Goal: Task Accomplishment & Management: Complete application form

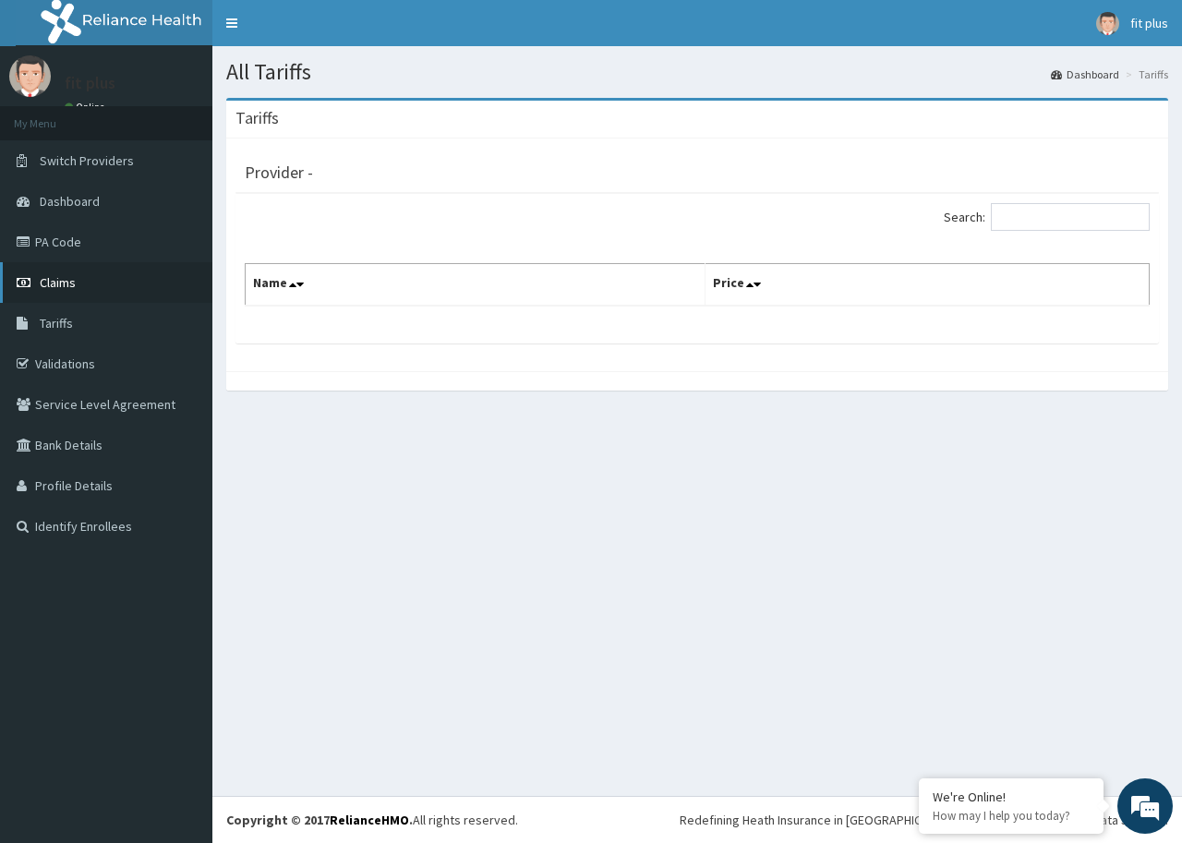
click at [90, 283] on link "Claims" at bounding box center [106, 282] width 212 height 41
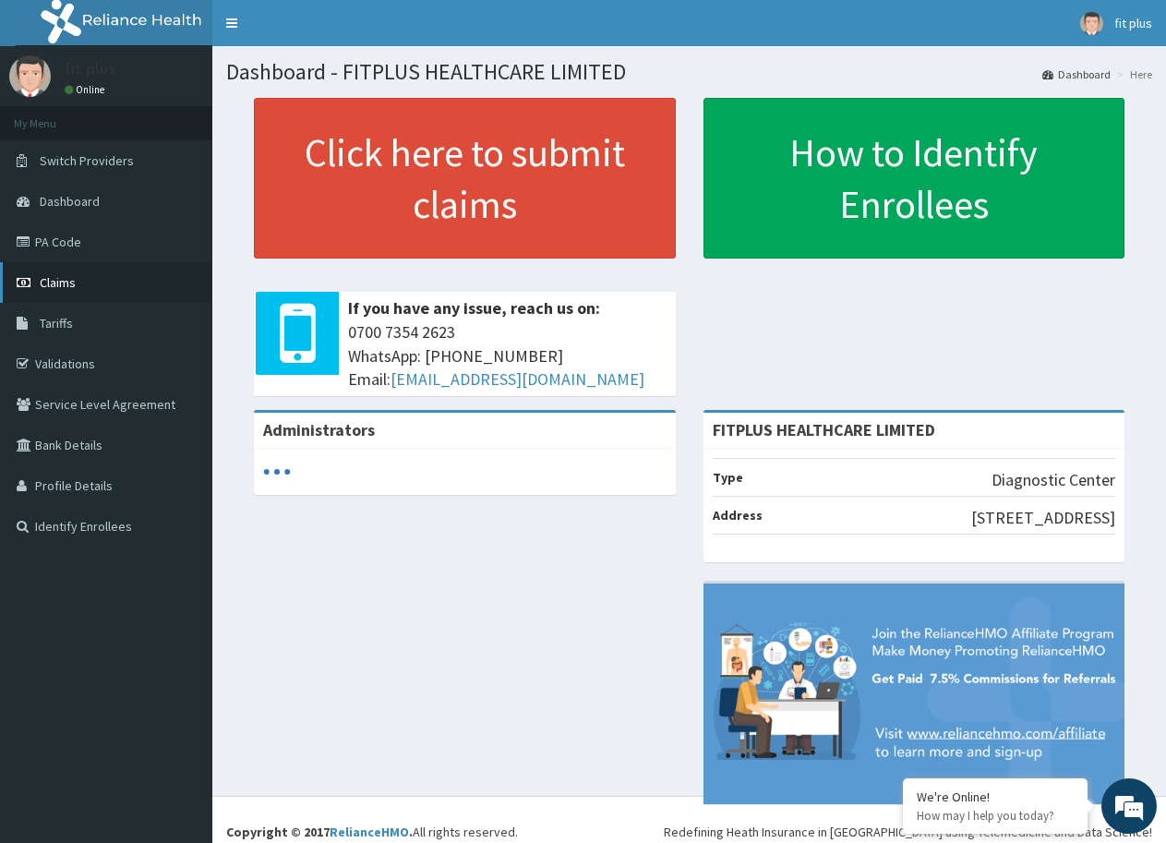
click at [57, 282] on span "Claims" at bounding box center [58, 282] width 36 height 17
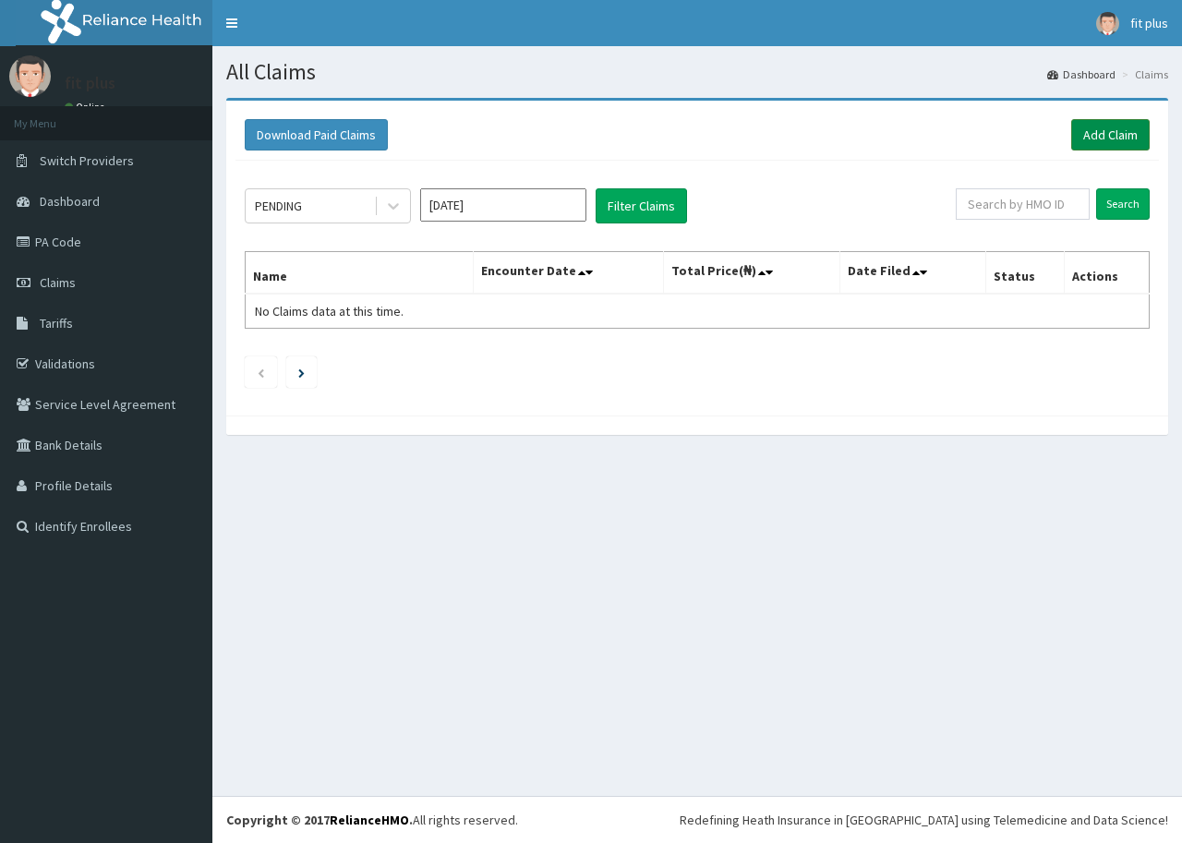
click at [1126, 141] on link "Add Claim" at bounding box center [1110, 134] width 78 height 31
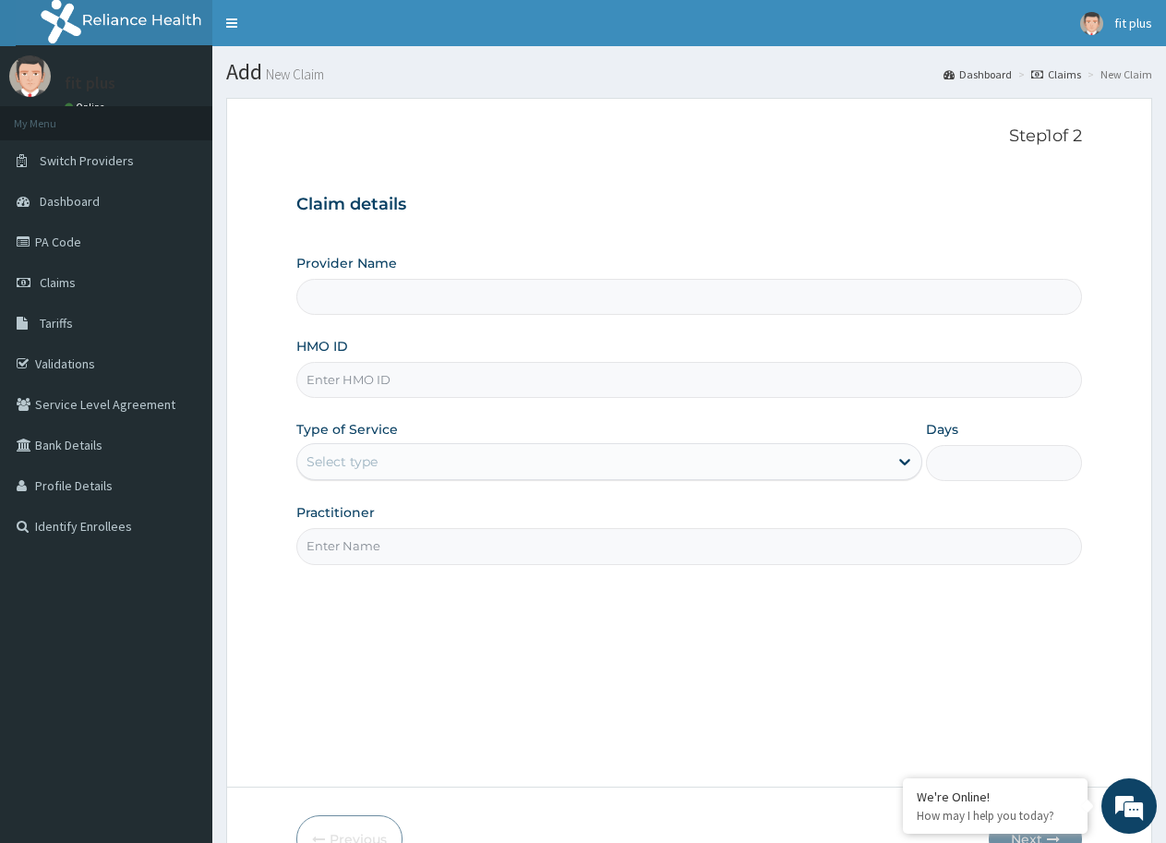
click at [400, 302] on input "Provider Name" at bounding box center [689, 297] width 786 height 36
type input "FITPLUS HEALTHCARE LIMITED"
click at [376, 377] on input "HMO ID" at bounding box center [689, 380] width 786 height 36
type input "CHL/11773/A"
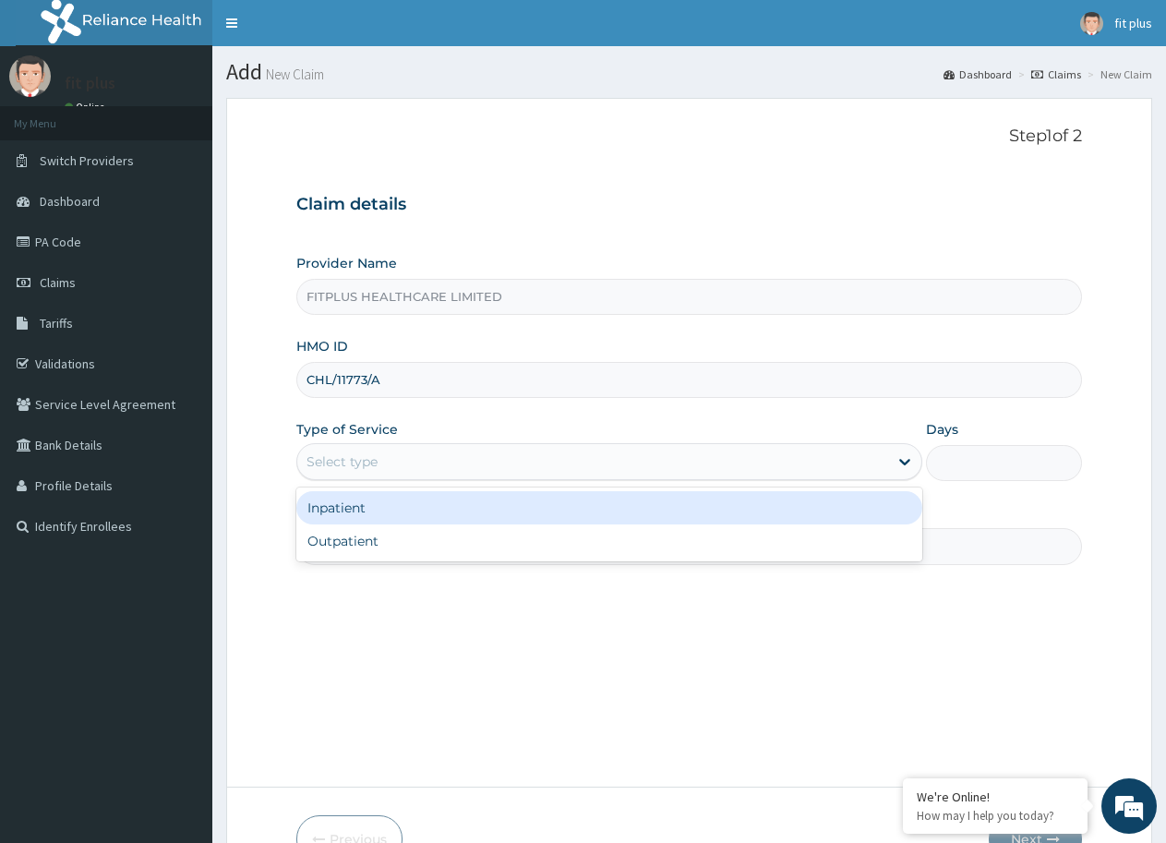
click at [333, 466] on div "Select type" at bounding box center [342, 461] width 71 height 18
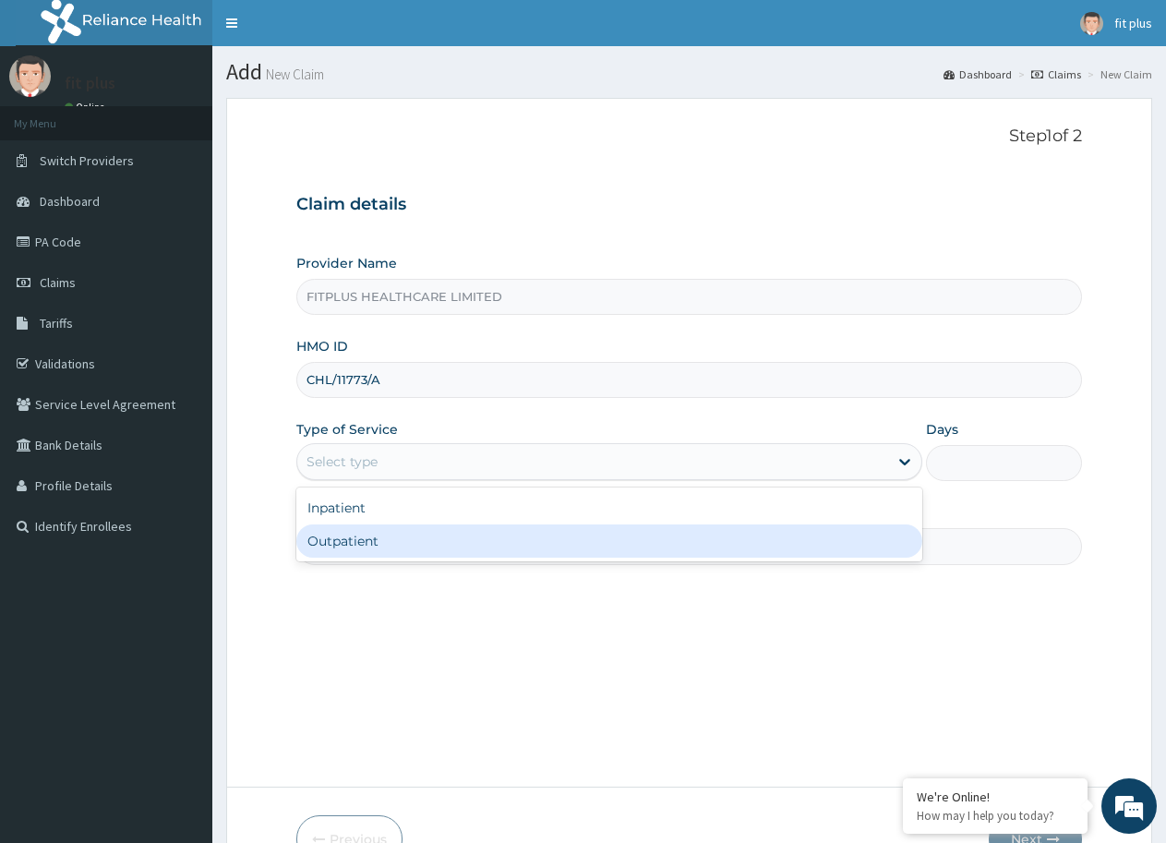
click at [335, 549] on div "Outpatient" at bounding box center [608, 540] width 625 height 33
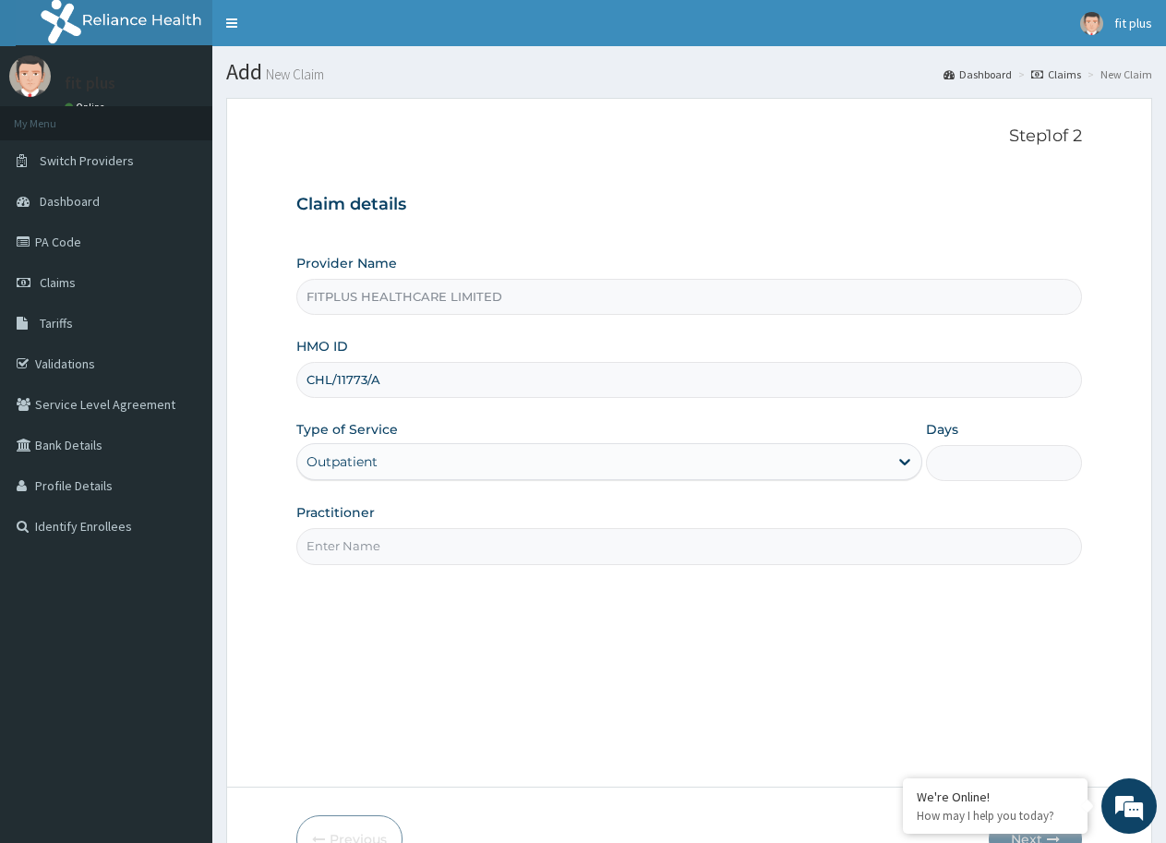
type input "1"
click at [348, 532] on input "Practitioner" at bounding box center [689, 546] width 786 height 36
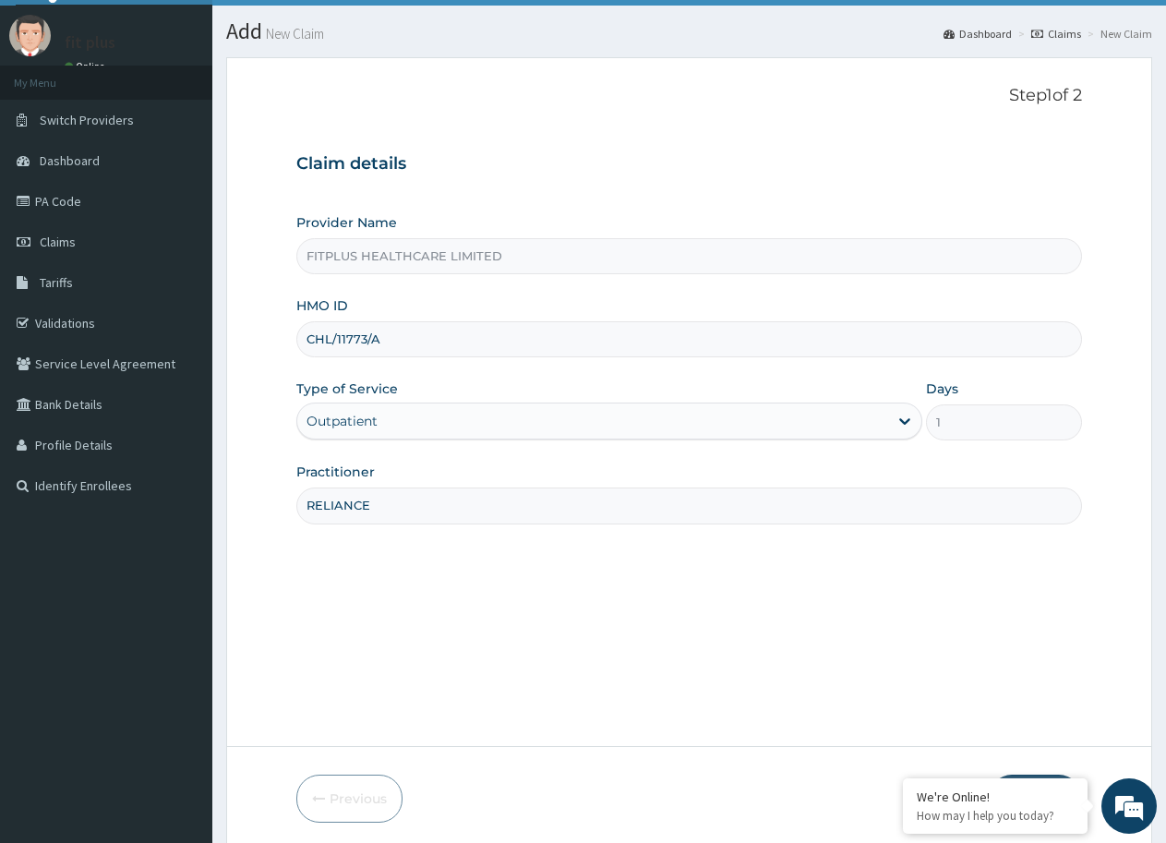
scroll to position [110, 0]
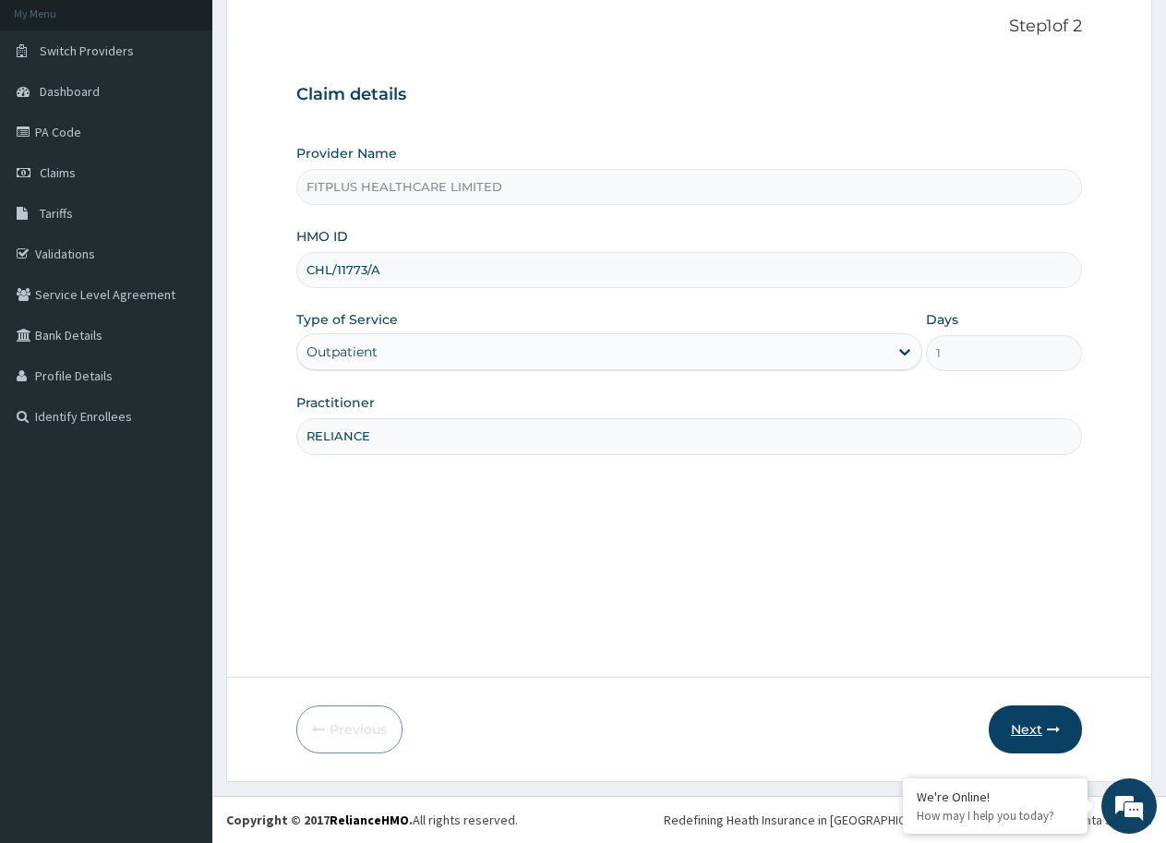
type input "RELIANCE"
click at [1027, 725] on button "Next" at bounding box center [1035, 729] width 93 height 48
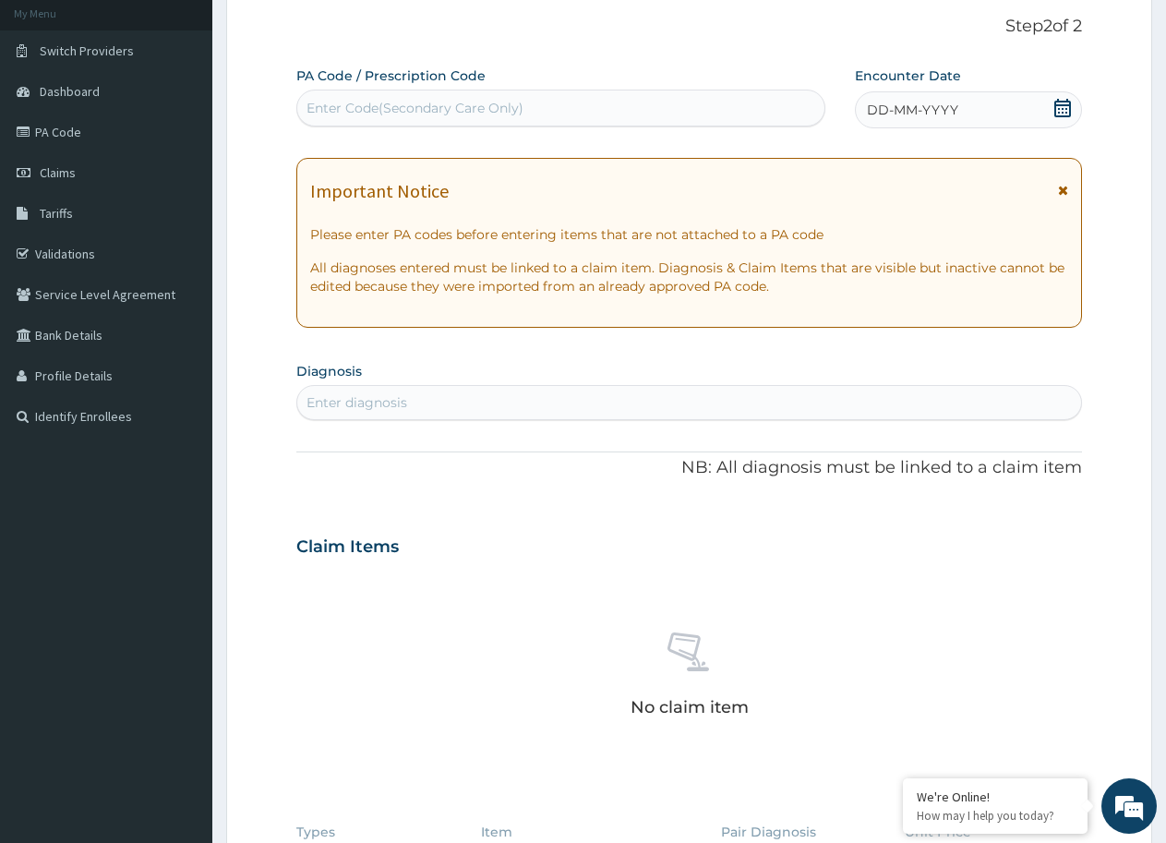
drag, startPoint x: 419, startPoint y: 109, endPoint x: 367, endPoint y: 107, distance: 51.7
click at [367, 107] on div "Enter Code(Secondary Care Only)" at bounding box center [415, 108] width 217 height 18
paste input "PA/76D1DB"
type input "PA/76D1DB"
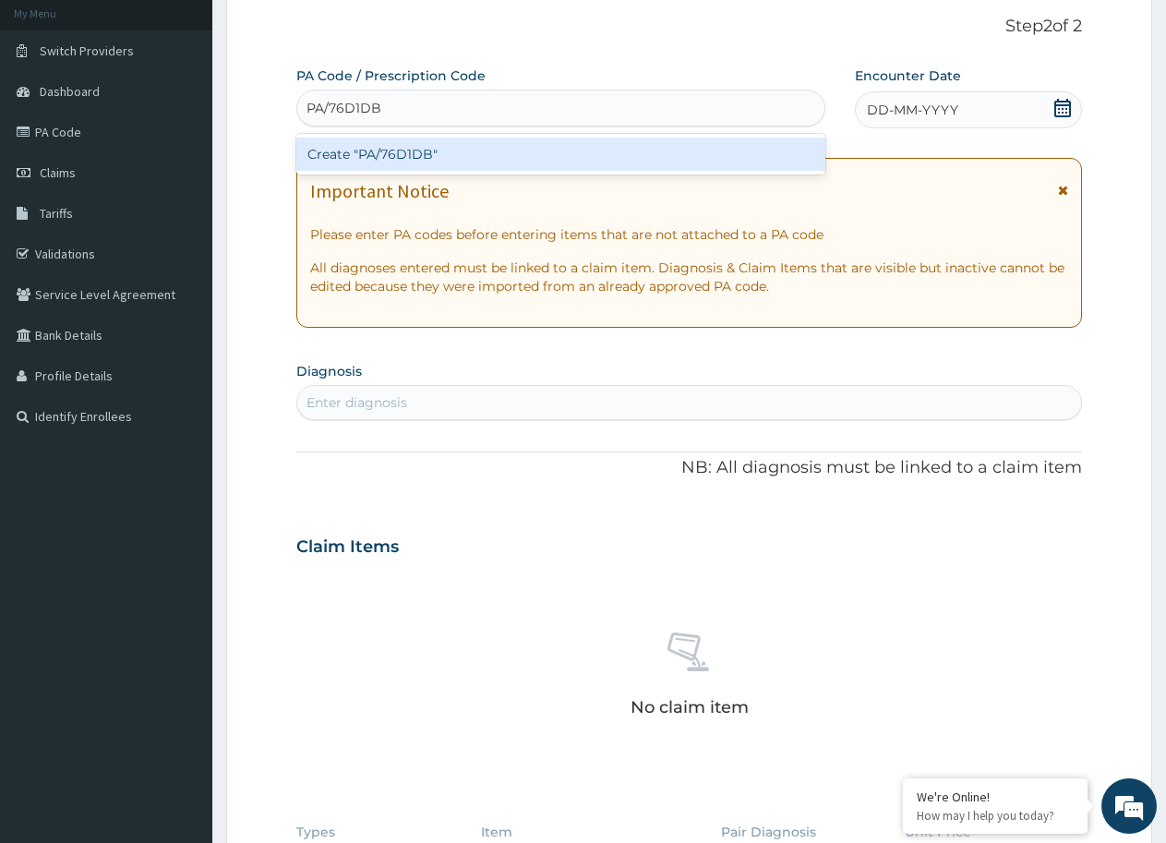
click at [367, 164] on div "Create "PA/76D1DB"" at bounding box center [560, 154] width 529 height 33
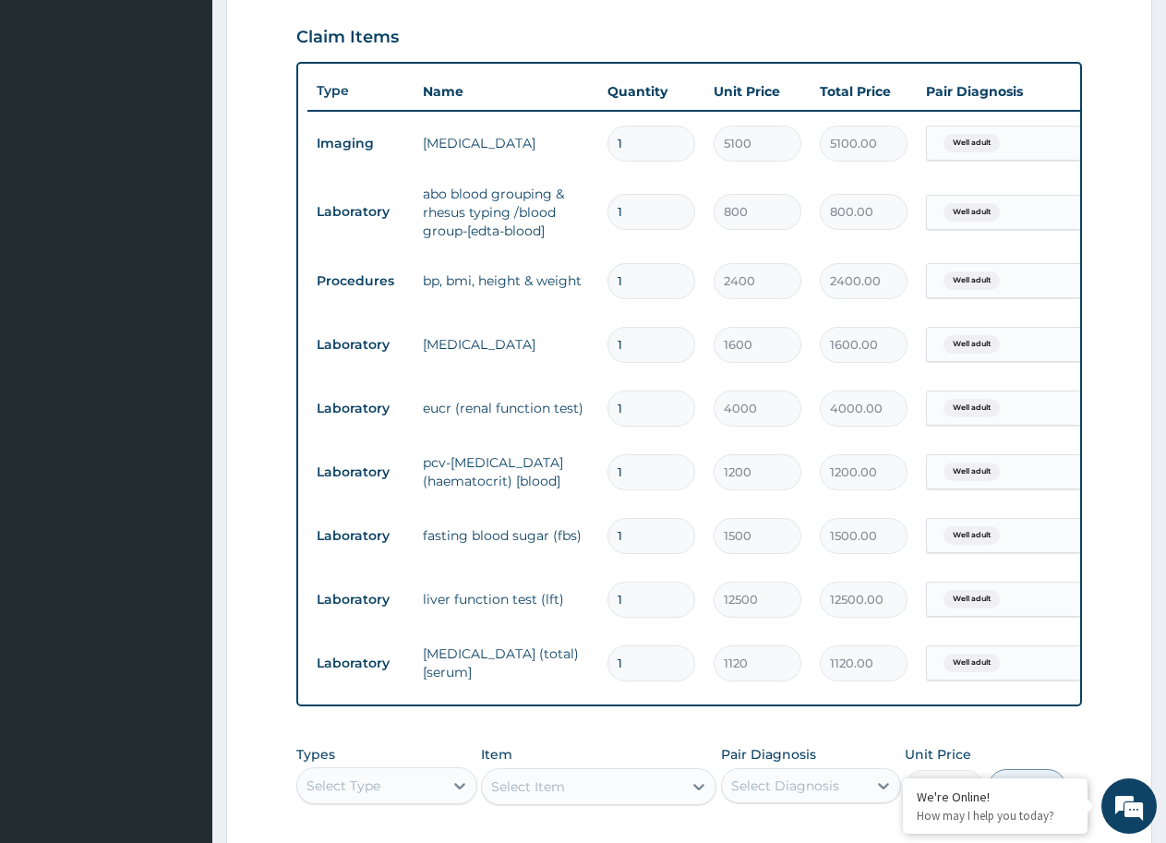
scroll to position [599, 0]
